Goal: Information Seeking & Learning: Check status

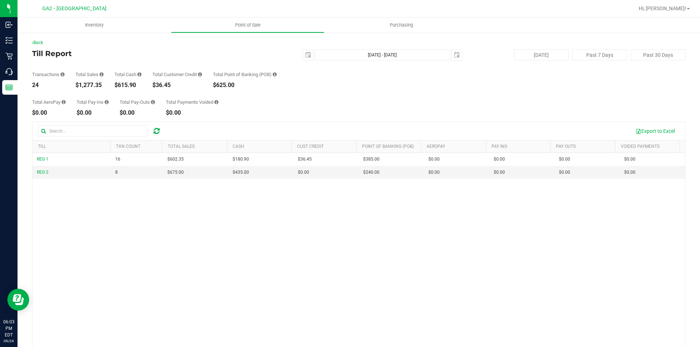
click at [166, 283] on div "REG 1 16 $602.35 $180.90 $0.00 $36.45 -$36.45 $0.00 $0.00 $385.00 $0.00 $0.00 $…" at bounding box center [358, 262] width 652 height 219
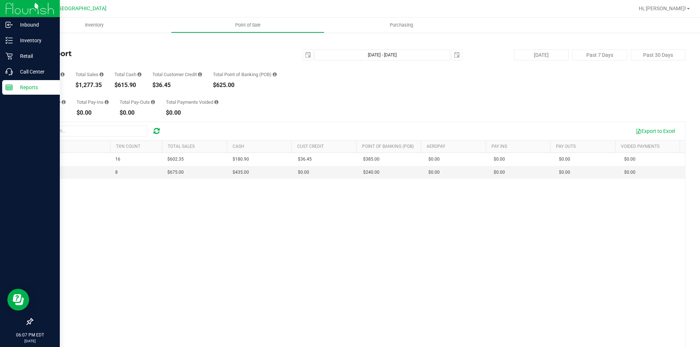
click at [5, 93] on div "Reports" at bounding box center [31, 87] width 58 height 15
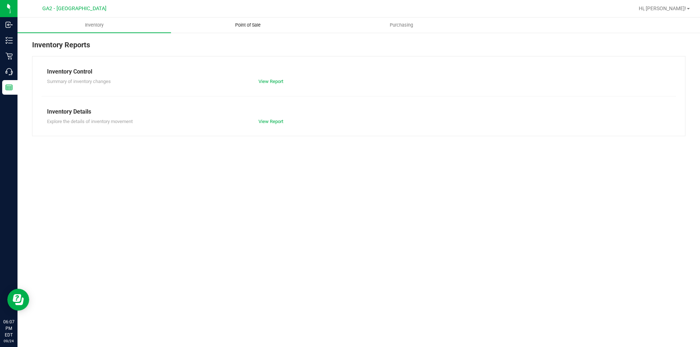
click at [251, 27] on span "Point of Sale" at bounding box center [247, 25] width 45 height 7
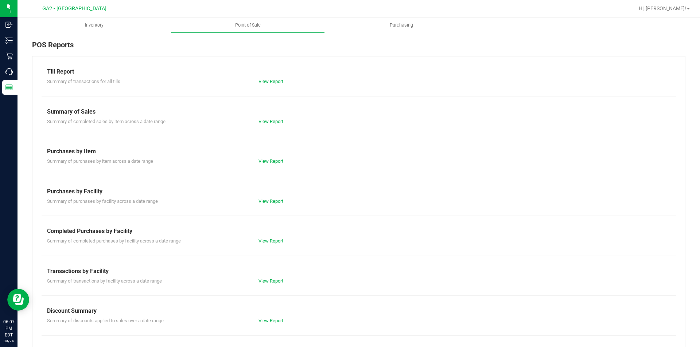
click at [271, 115] on div "Summary of Sales" at bounding box center [358, 111] width 623 height 9
click at [271, 117] on div "Summary of completed sales by item across a date range View Report" at bounding box center [359, 120] width 634 height 9
click at [272, 122] on link "View Report" at bounding box center [270, 121] width 25 height 5
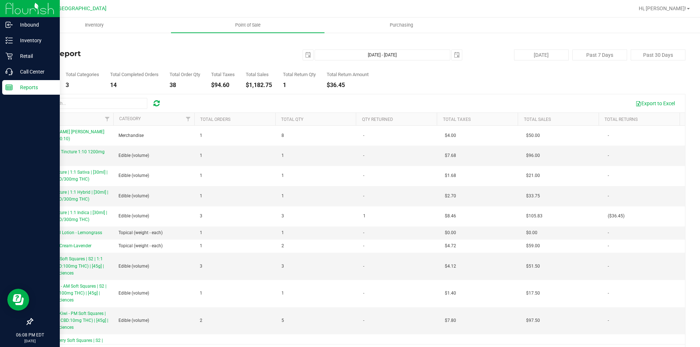
click at [21, 87] on p "Reports" at bounding box center [35, 87] width 44 height 9
